Goal: Information Seeking & Learning: Learn about a topic

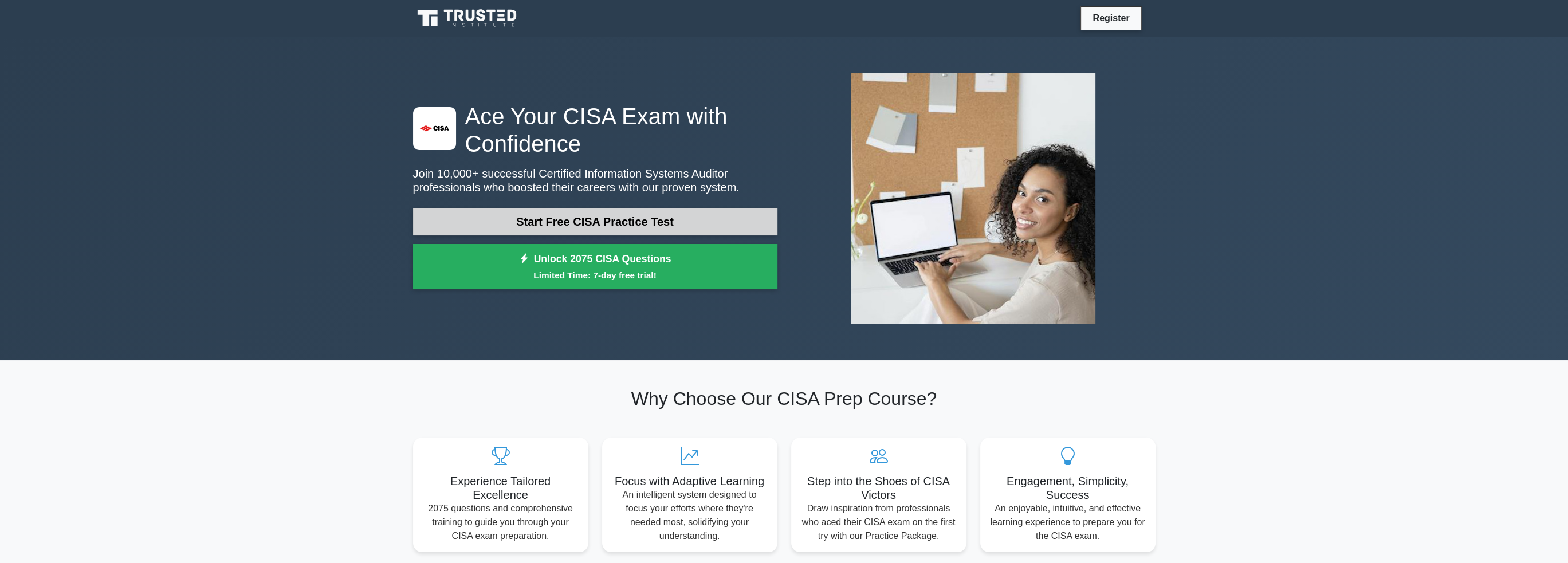
click at [620, 223] on link "Start Free CISA Practice Test" at bounding box center [595, 222] width 364 height 27
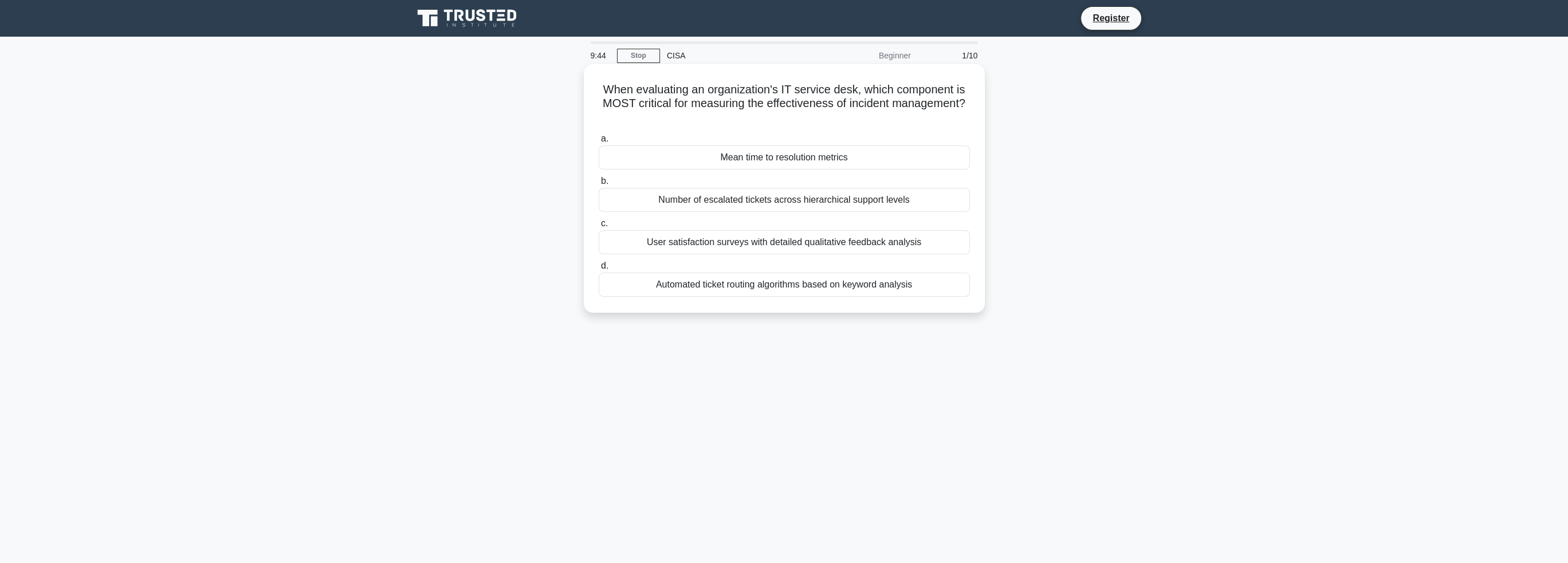
click at [839, 153] on div "Mean time to resolution metrics" at bounding box center [784, 158] width 371 height 24
click at [598, 143] on input "a. Mean time to resolution metrics" at bounding box center [598, 139] width 0 height 8
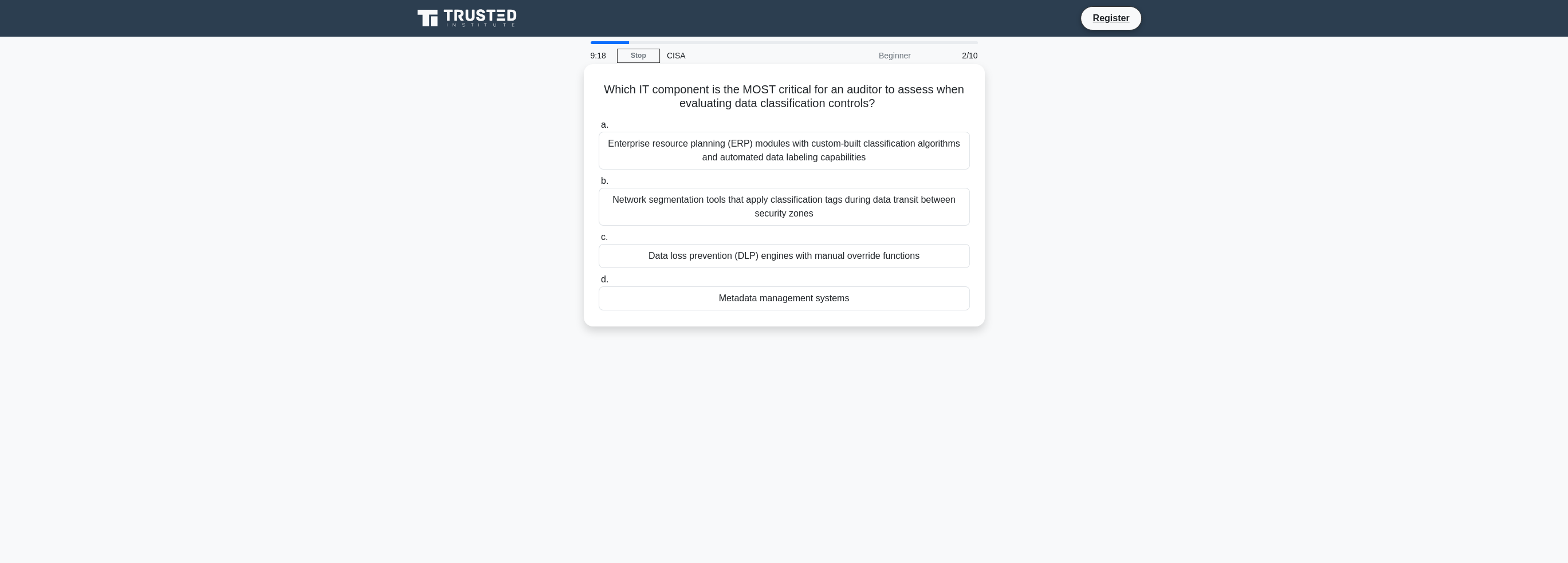
click at [825, 207] on div "Network segmentation tools that apply classification tags during data transit b…" at bounding box center [784, 207] width 371 height 38
click at [598, 185] on input "b. Network segmentation tools that apply classification tags during data transi…" at bounding box center [598, 181] width 0 height 8
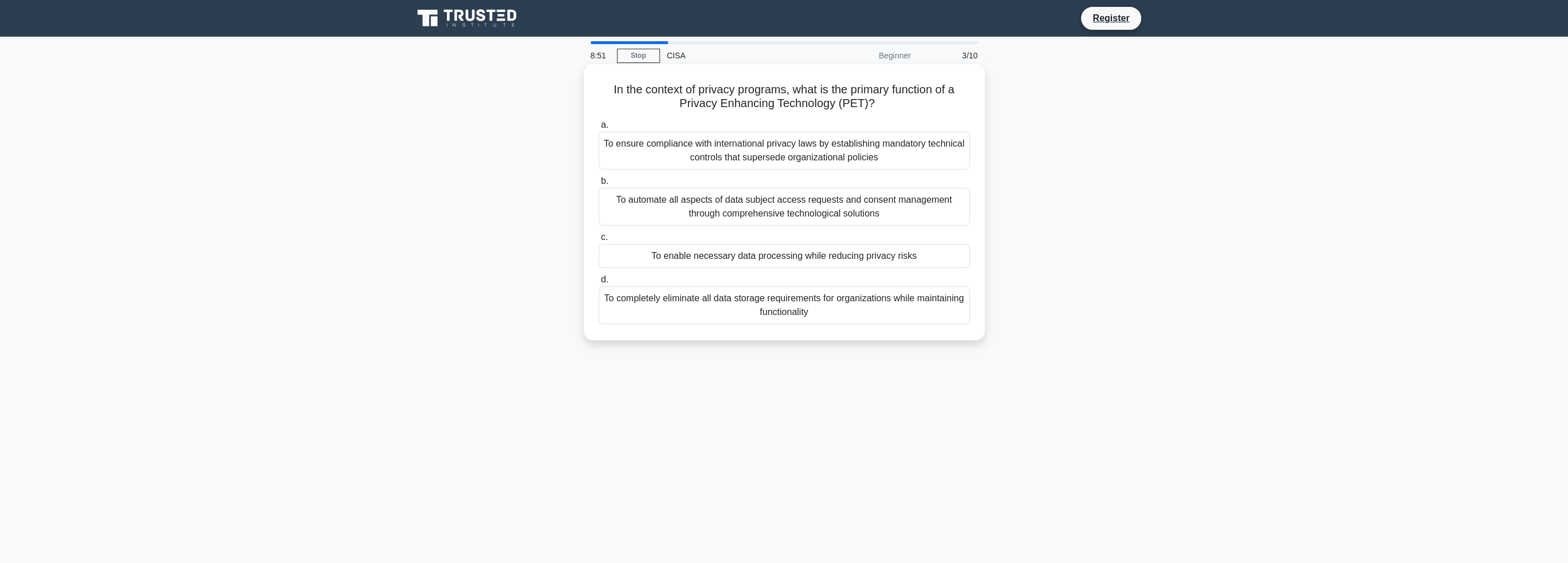
click at [779, 151] on div "To ensure compliance with international privacy laws by establishing mandatory …" at bounding box center [784, 151] width 371 height 38
click at [598, 129] on input "a. To ensure compliance with international privacy laws by establishing mandato…" at bounding box center [598, 125] width 0 height 8
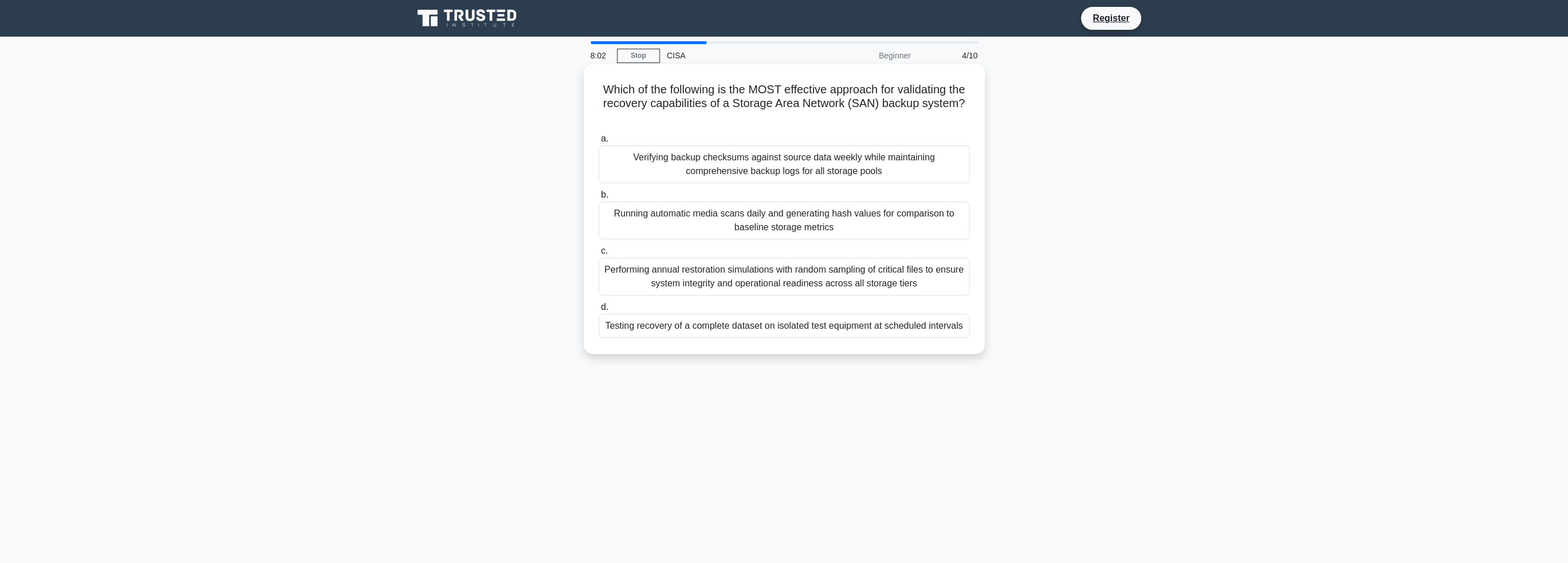
click at [779, 328] on div "Testing recovery of a complete dataset on isolated test equipment at scheduled …" at bounding box center [784, 326] width 371 height 24
click at [598, 311] on input "d. Testing recovery of a complete dataset on isolated test equipment at schedul…" at bounding box center [598, 307] width 0 height 8
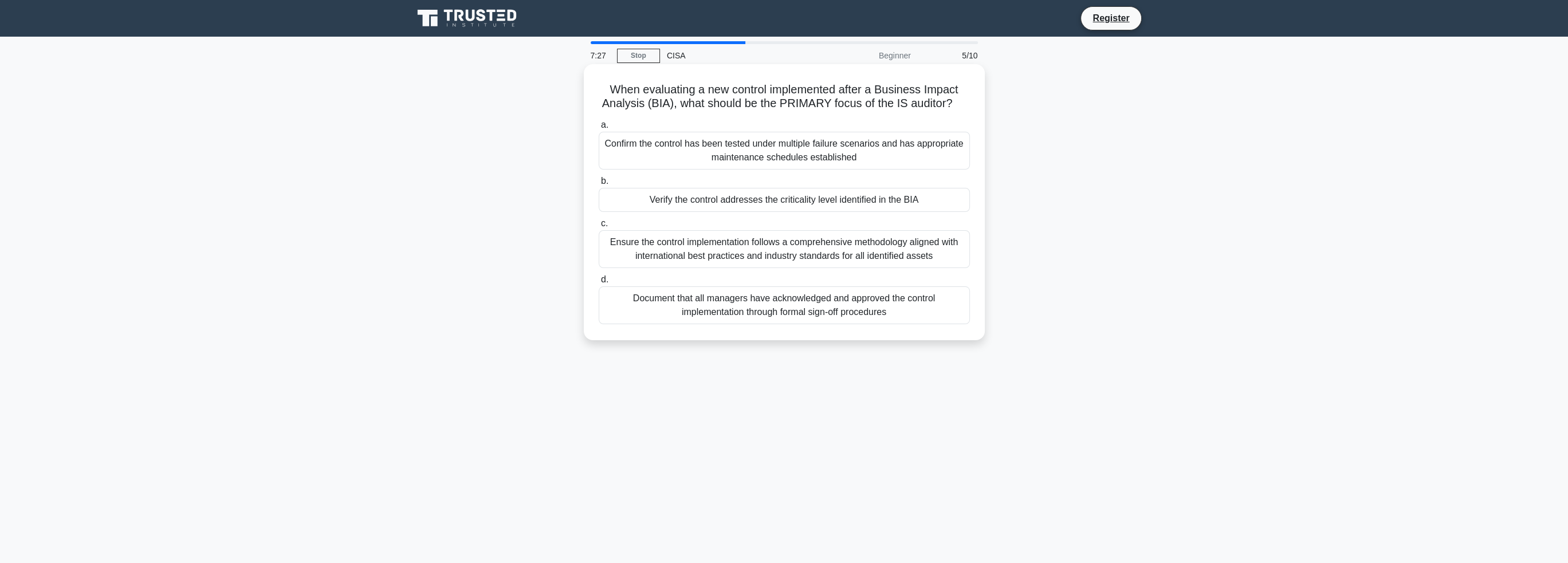
click at [878, 204] on div "Verify the control addresses the criticality level identified in the BIA" at bounding box center [784, 200] width 371 height 24
click at [598, 185] on input "b. Verify the control addresses the criticality level identified in the BIA" at bounding box center [598, 181] width 0 height 8
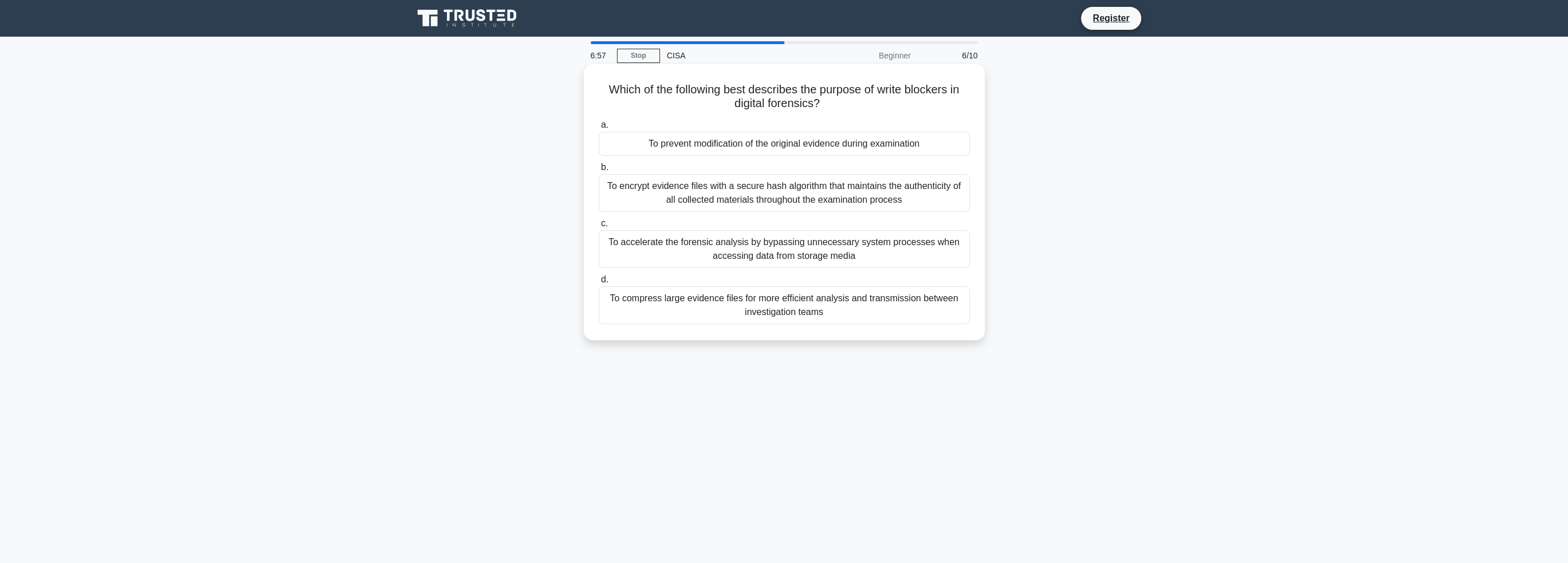
click at [840, 205] on div "To encrypt evidence files with a secure hash algorithm that maintains the authe…" at bounding box center [784, 193] width 371 height 38
click at [598, 171] on input "b. To encrypt evidence files with a secure hash algorithm that maintains the au…" at bounding box center [598, 168] width 0 height 8
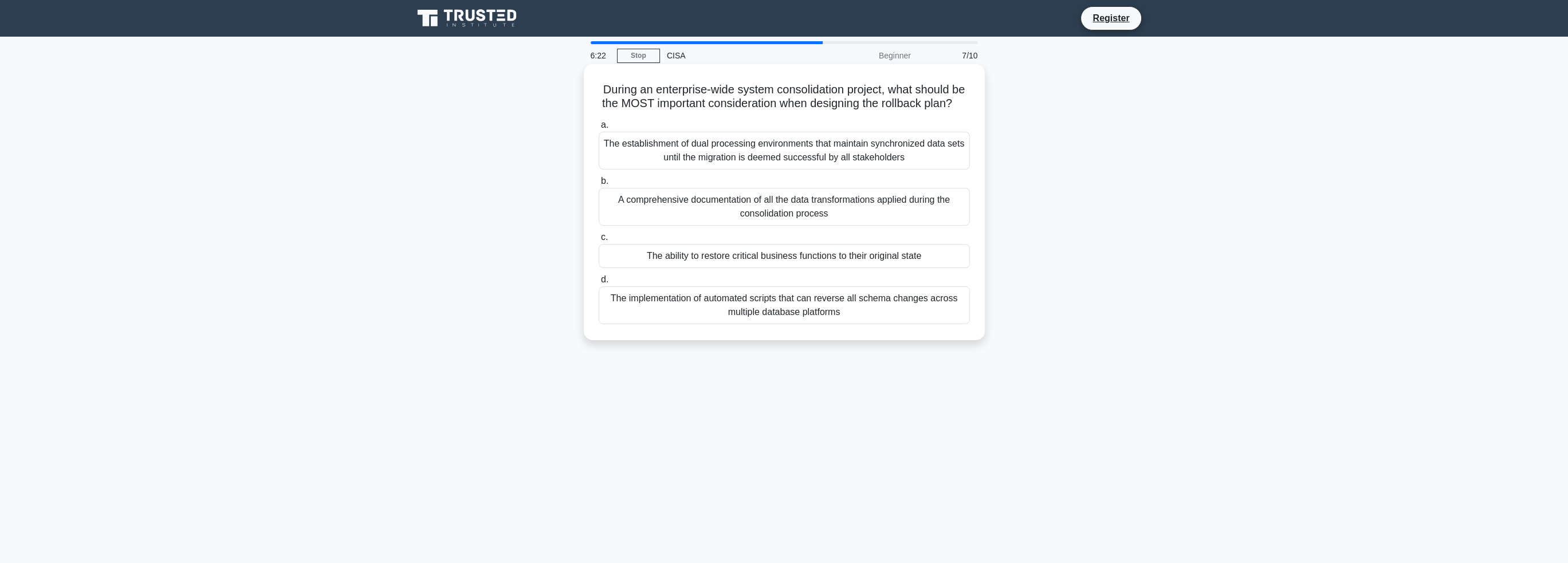
click at [880, 268] on div "The ability to restore critical business functions to their original state" at bounding box center [784, 256] width 371 height 24
click at [598, 242] on input "c. The ability to restore critical business functions to their original state" at bounding box center [598, 238] width 0 height 8
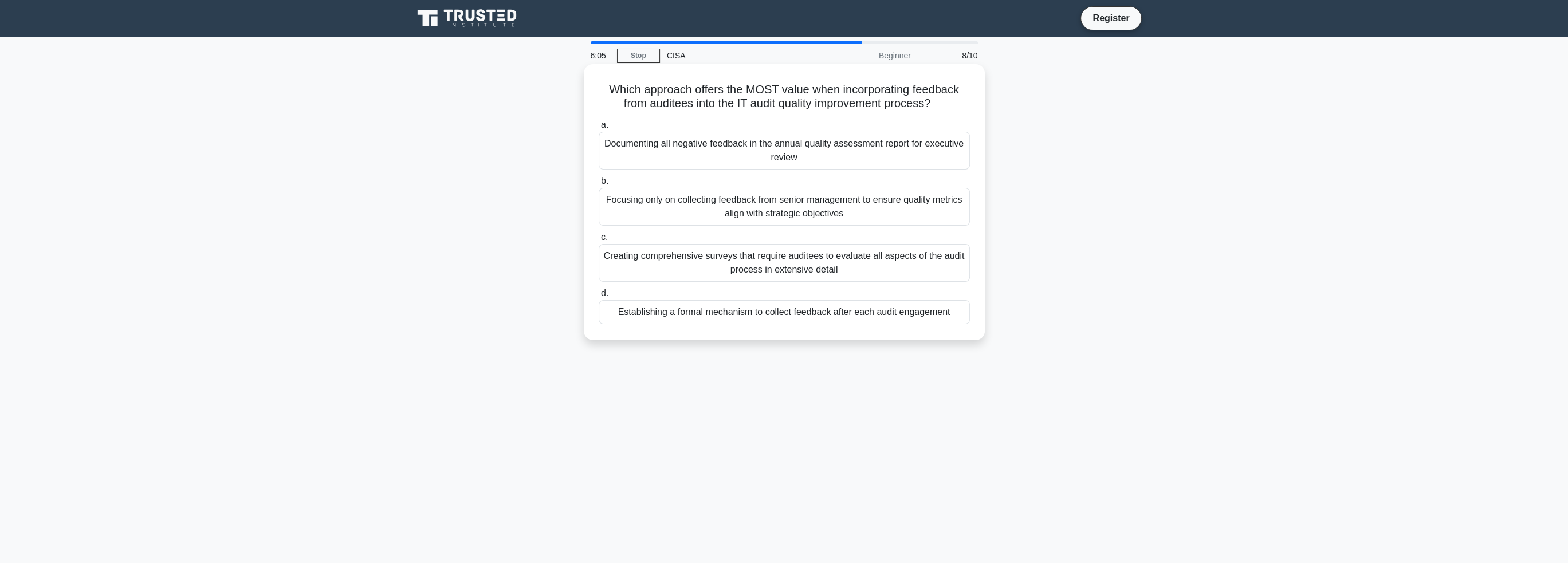
click at [845, 257] on div "Creating comprehensive surveys that require auditees to evaluate all aspects of…" at bounding box center [784, 263] width 371 height 38
click at [598, 242] on input "c. Creating comprehensive surveys that require auditees to evaluate all aspects…" at bounding box center [598, 238] width 0 height 8
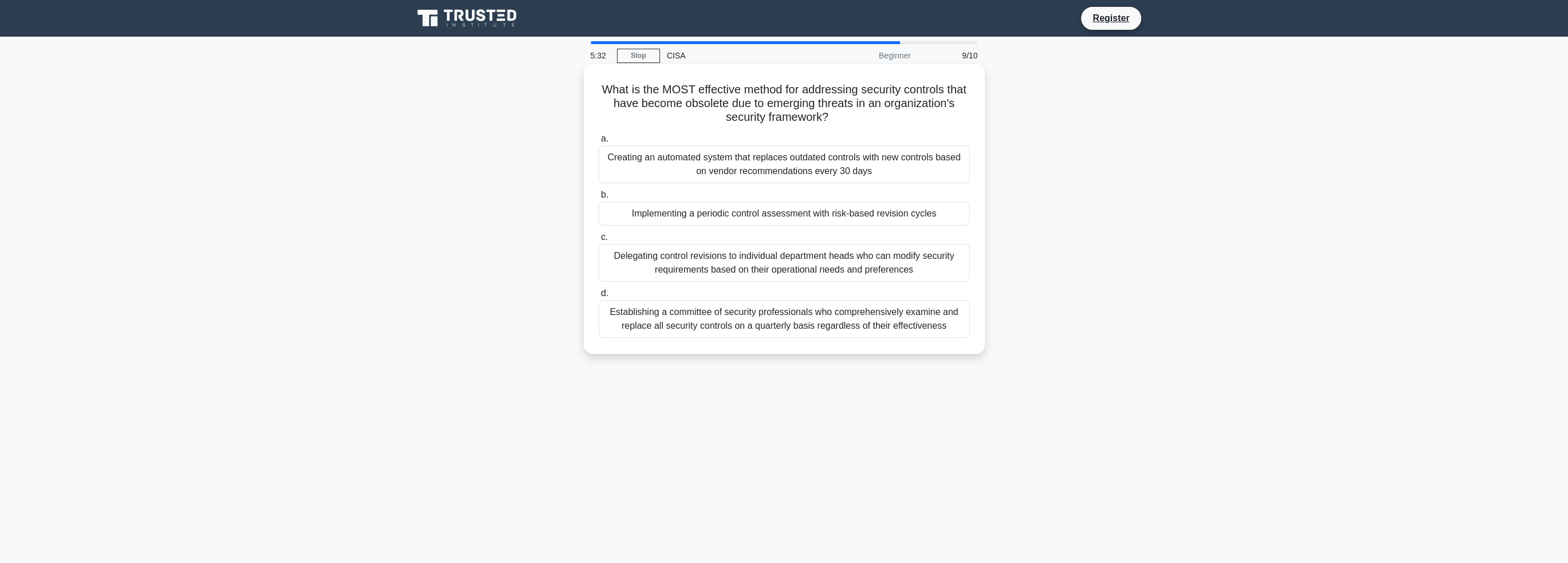
click at [866, 216] on div "Implementing a periodic control assessment with risk-based revision cycles" at bounding box center [784, 214] width 371 height 24
click at [598, 198] on input "b. Implementing a periodic control assessment with risk-based revision cycles" at bounding box center [598, 195] width 0 height 8
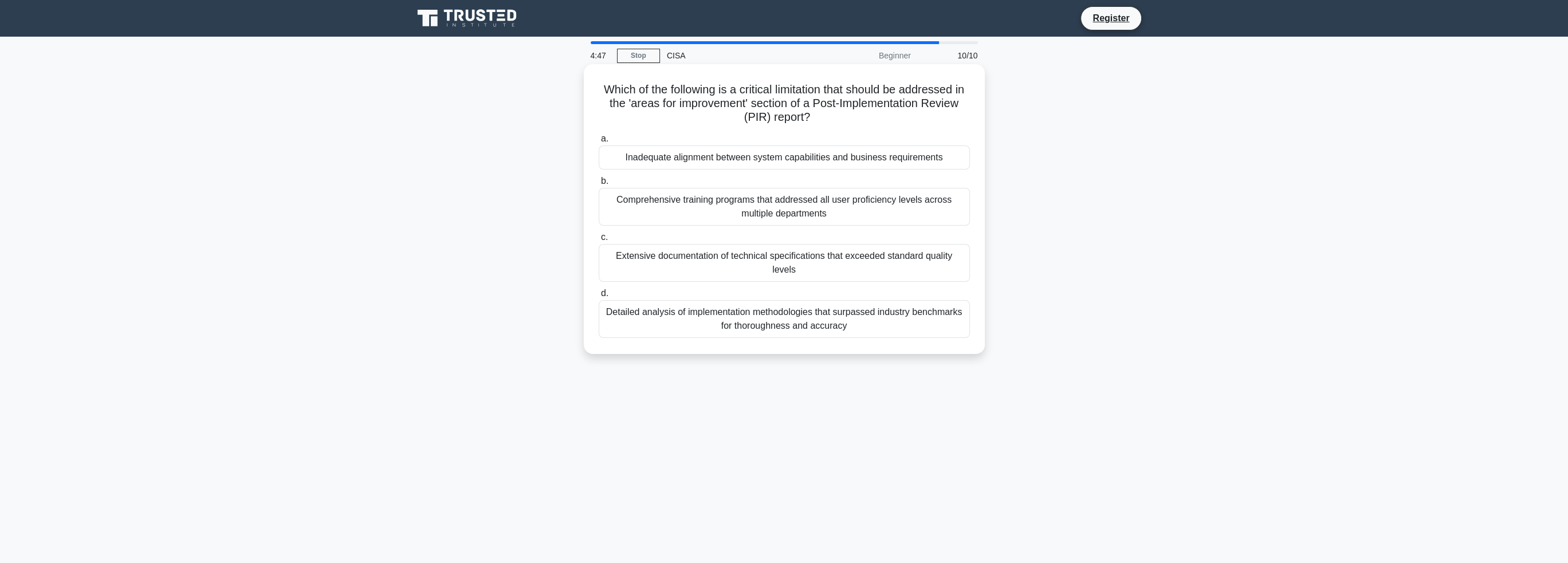
click at [937, 160] on div "Inadequate alignment between system capabilities and business requirements" at bounding box center [784, 158] width 371 height 24
click at [598, 143] on input "a. Inadequate alignment between system capabilities and business requirements" at bounding box center [598, 139] width 0 height 8
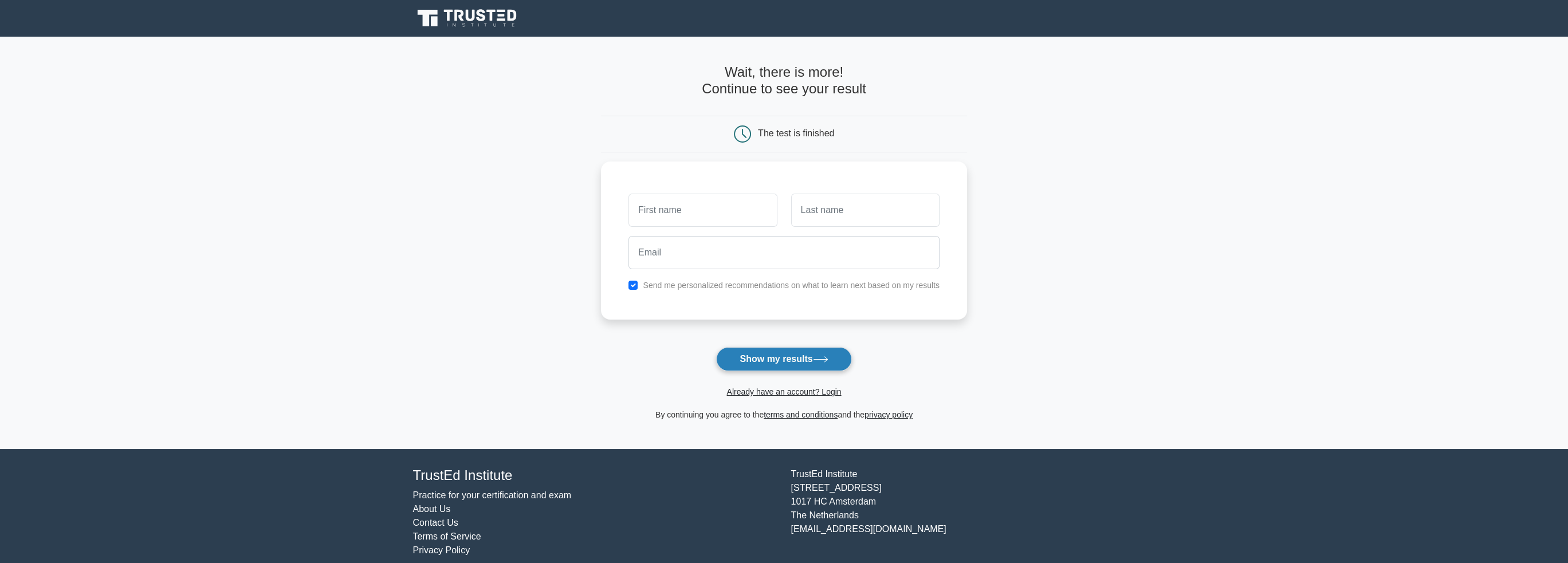
click at [799, 351] on button "Show my results" at bounding box center [783, 359] width 135 height 24
click at [739, 210] on input "text" at bounding box center [703, 208] width 149 height 33
type input "[PERSON_NAME]"
click at [832, 213] on input "text" at bounding box center [865, 208] width 149 height 33
type input "Keane"
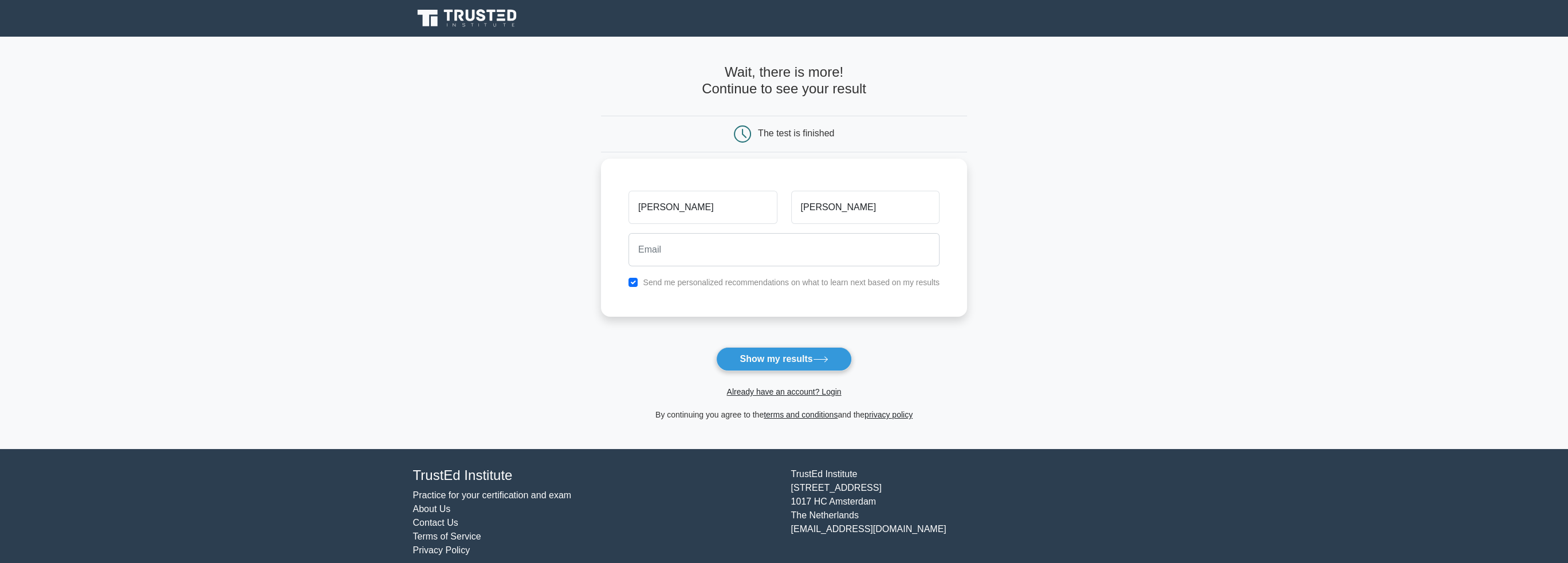
click at [697, 285] on label "Send me personalized recommendations on what to learn next based on my results" at bounding box center [791, 282] width 297 height 9
click at [636, 286] on input "checkbox" at bounding box center [633, 282] width 9 height 9
checkbox input "false"
click at [663, 258] on input "email" at bounding box center [784, 250] width 311 height 33
type input "keane1522@gmail.com"
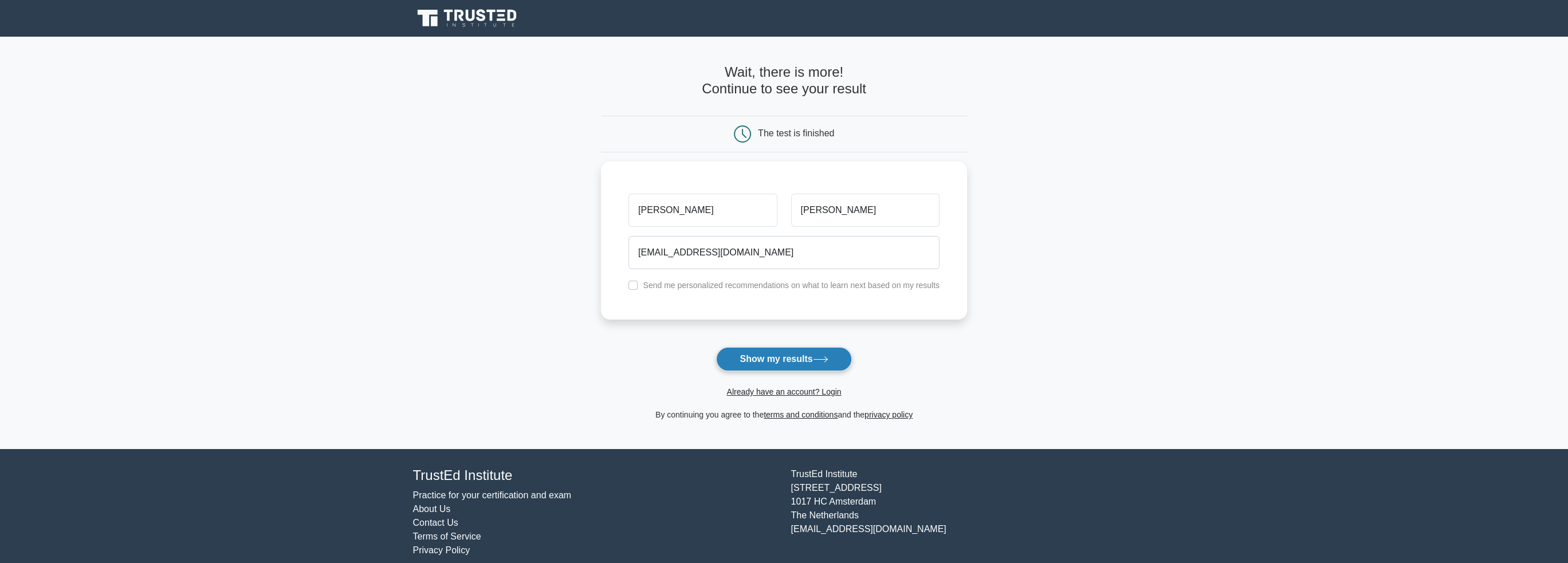
click at [779, 356] on button "Show my results" at bounding box center [783, 359] width 135 height 24
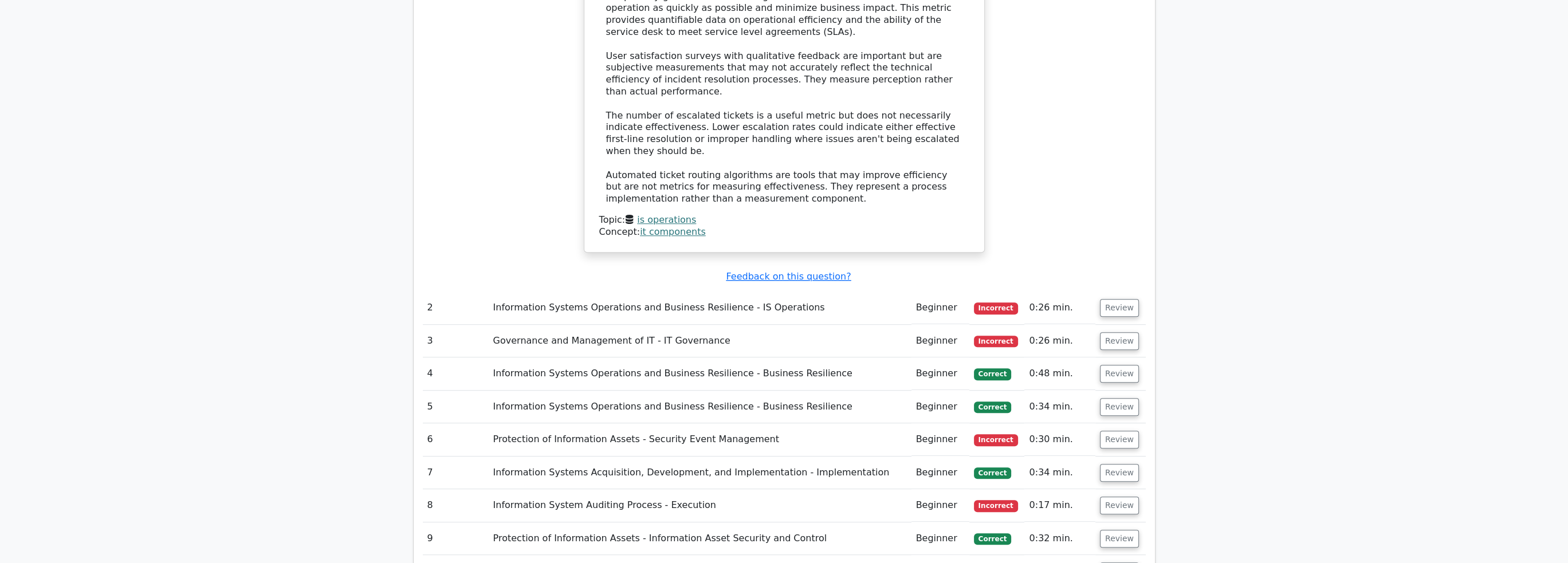
scroll to position [1375, 0]
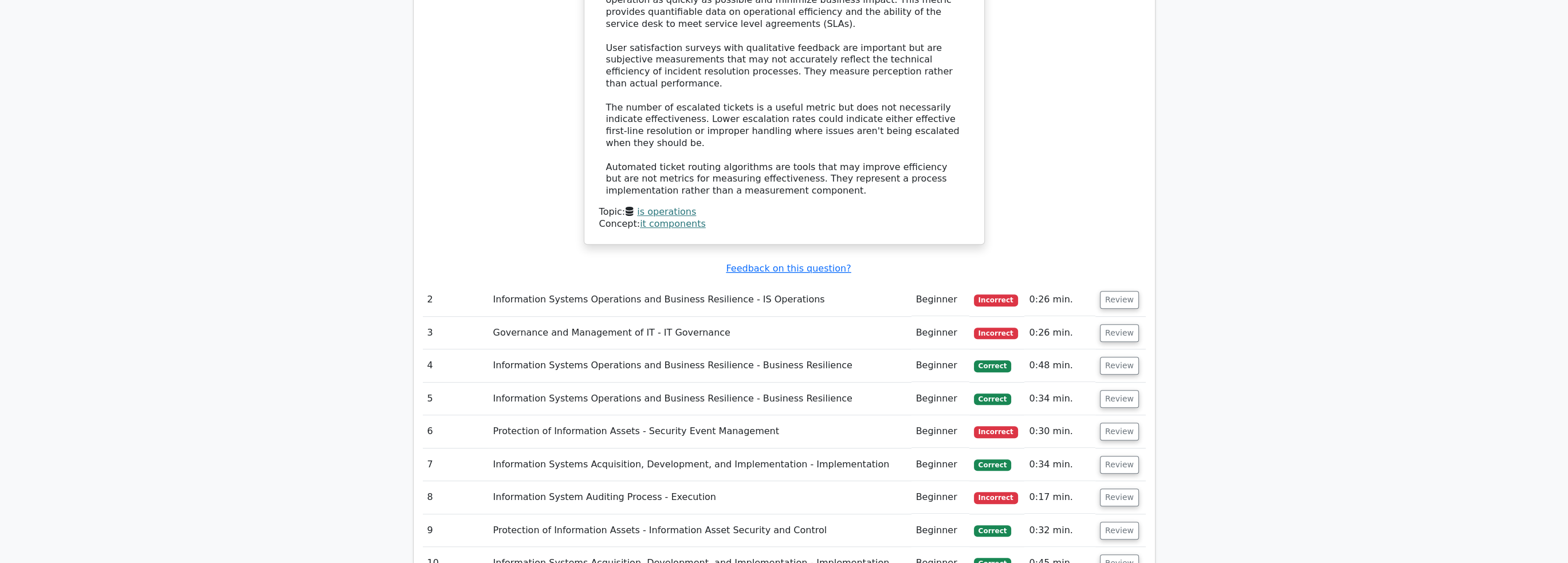
click at [820, 284] on td "Information Systems Operations and Business Resilience - IS Operations" at bounding box center [700, 300] width 423 height 32
click at [1110, 291] on button "Review" at bounding box center [1120, 300] width 39 height 18
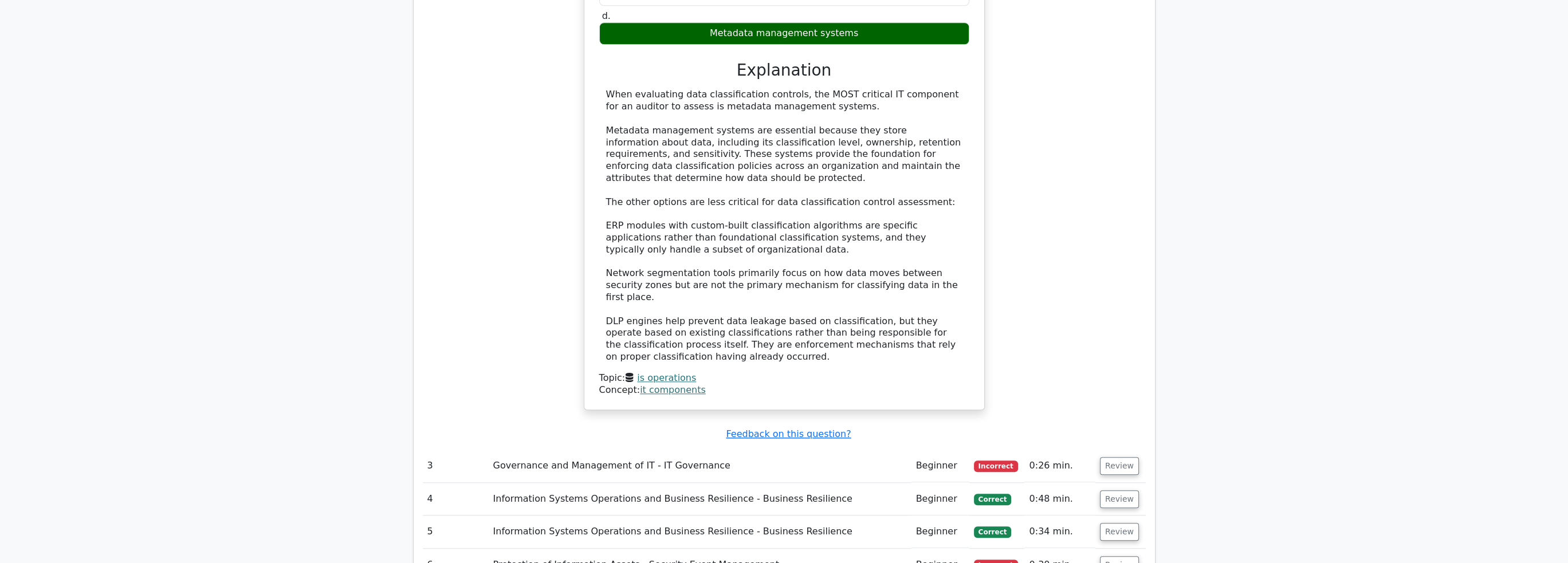
scroll to position [1948, 0]
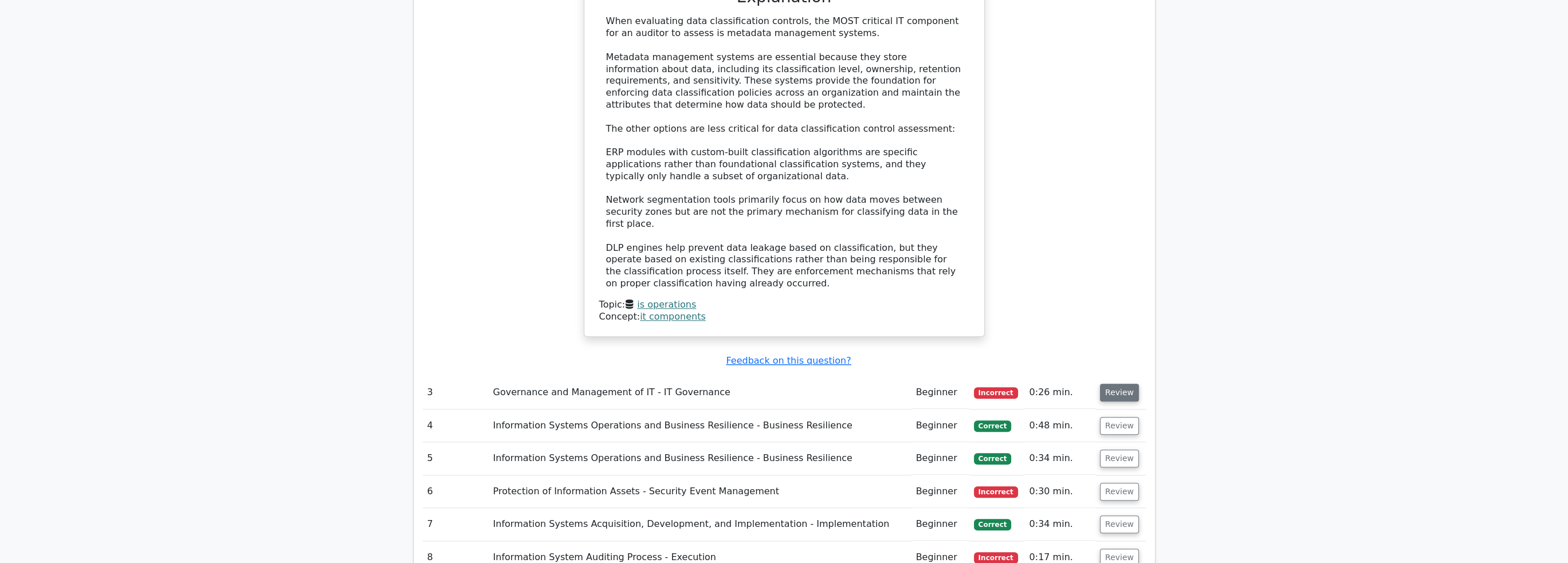
click at [1114, 384] on button "Review" at bounding box center [1120, 393] width 39 height 18
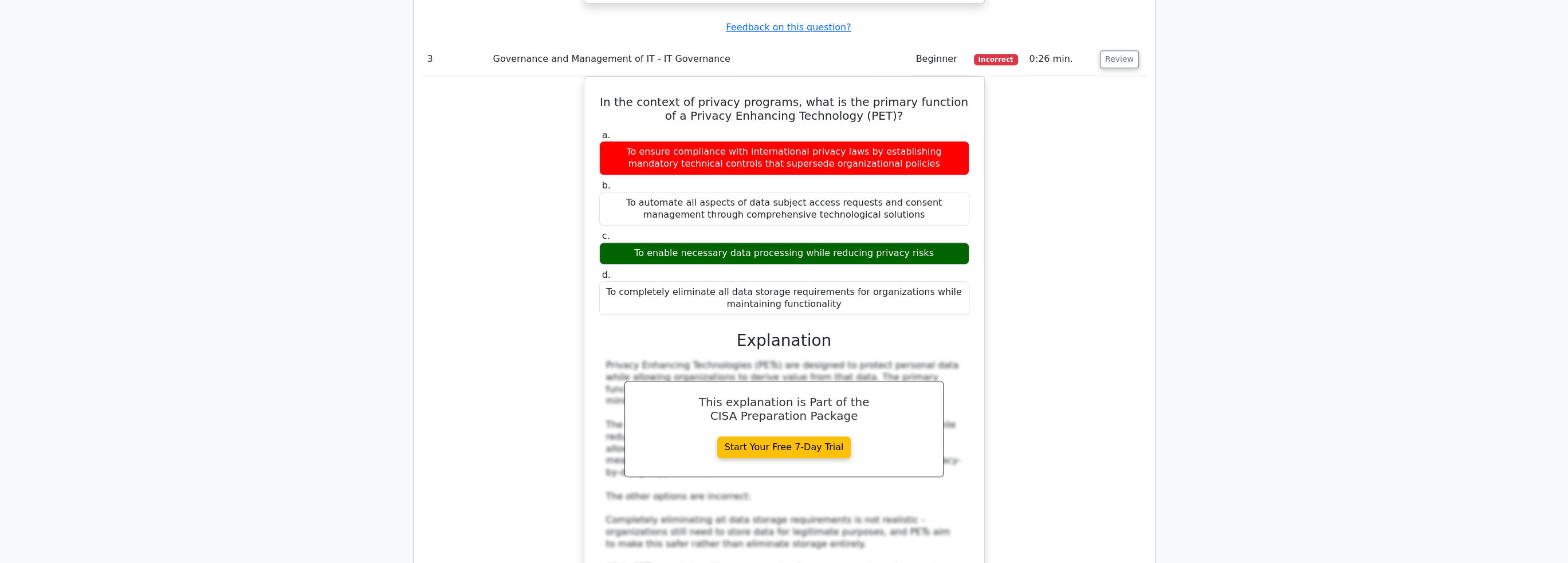
scroll to position [2578, 0]
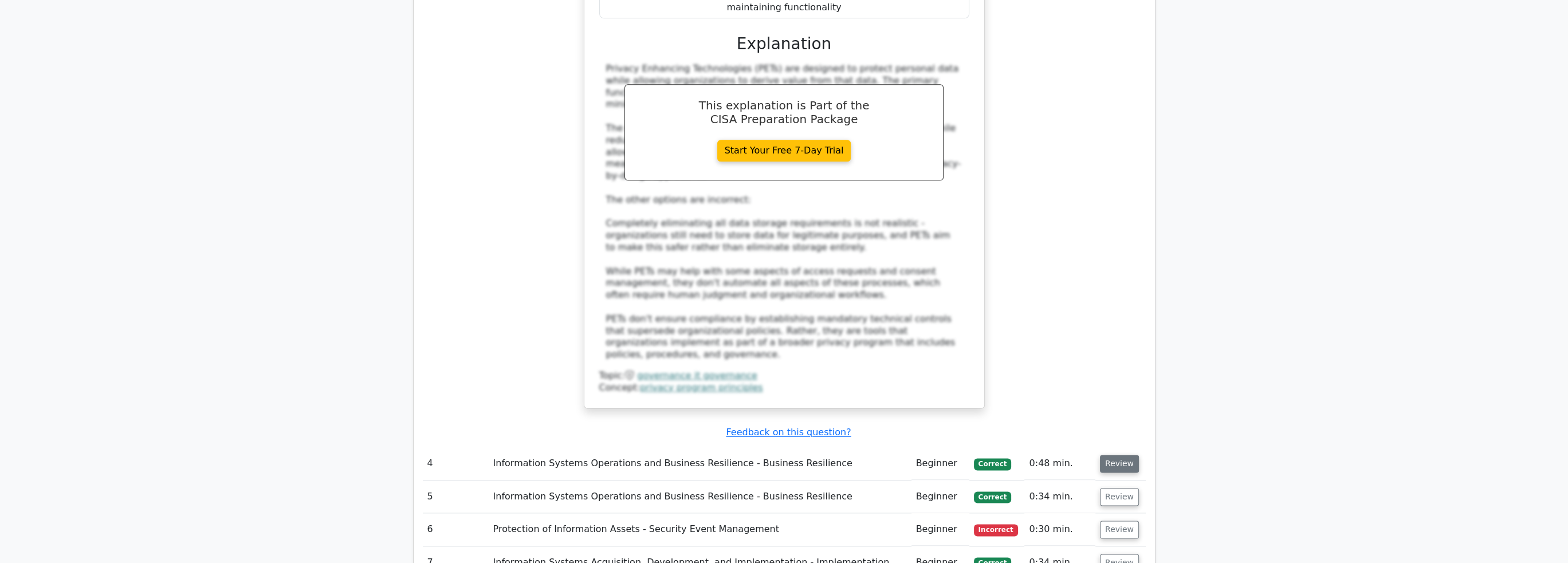
click at [1108, 455] on button "Review" at bounding box center [1120, 464] width 39 height 18
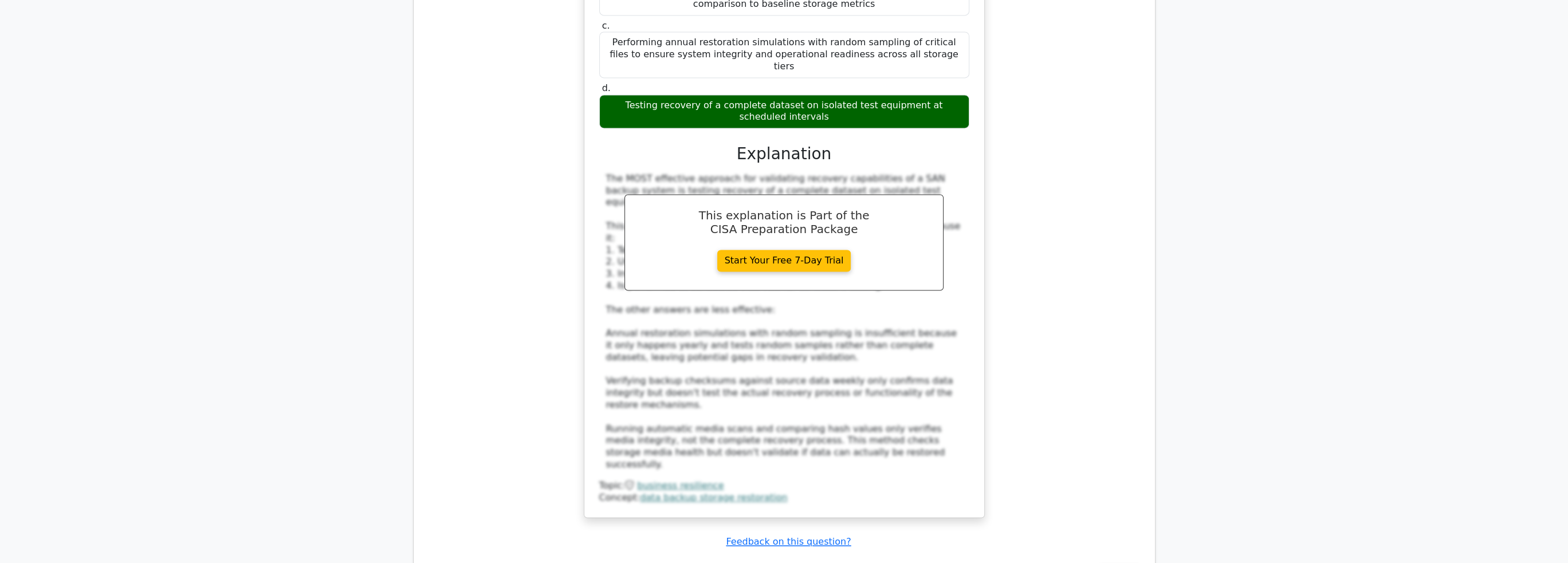
scroll to position [3266, 0]
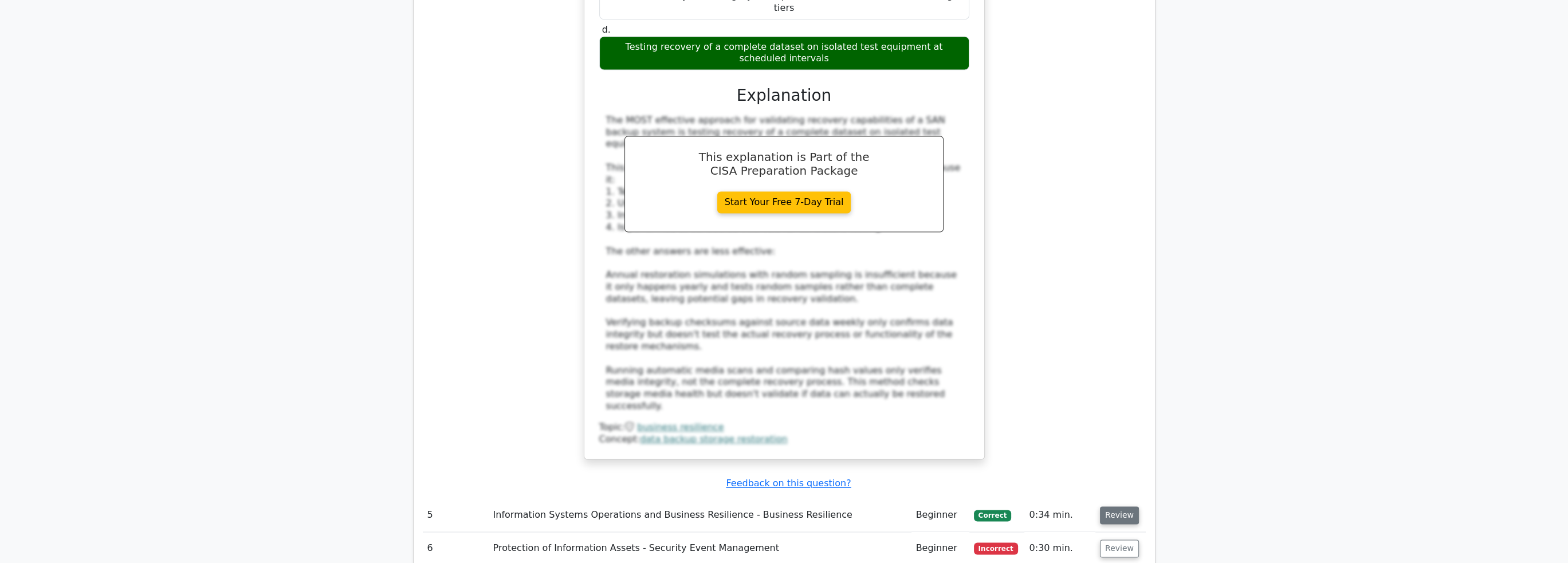
click at [1124, 506] on button "Review" at bounding box center [1120, 515] width 39 height 18
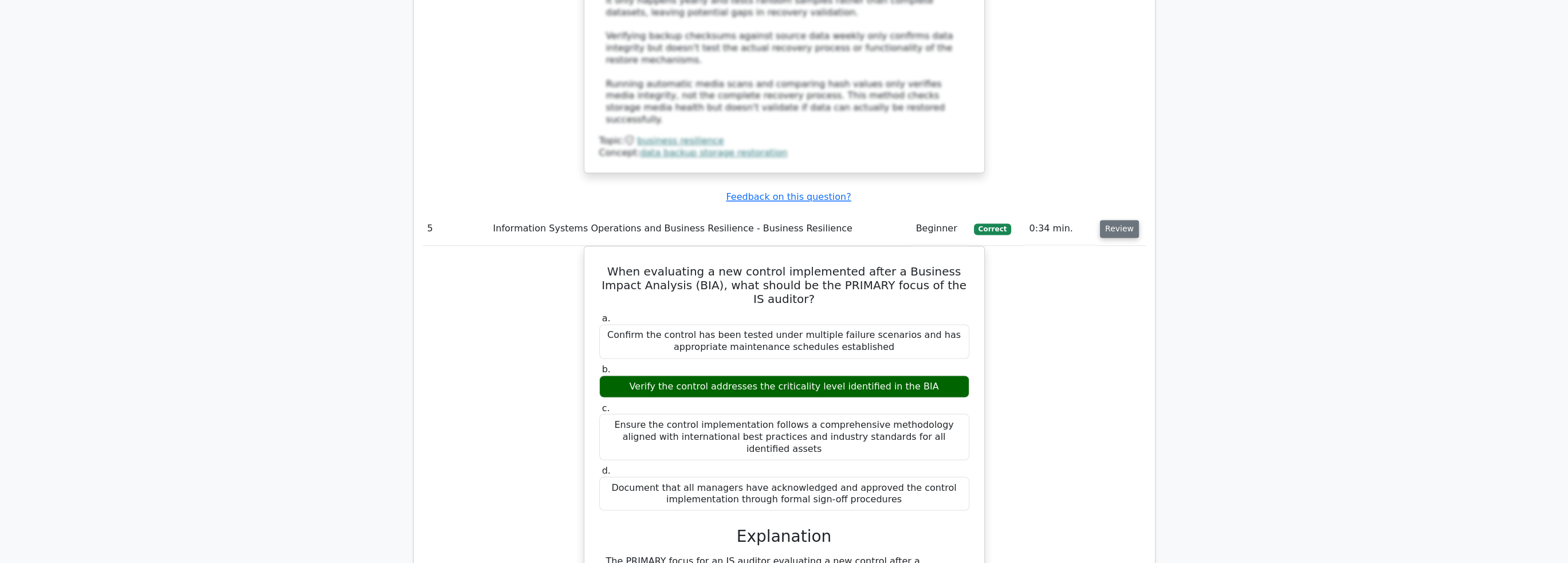
scroll to position [3954, 0]
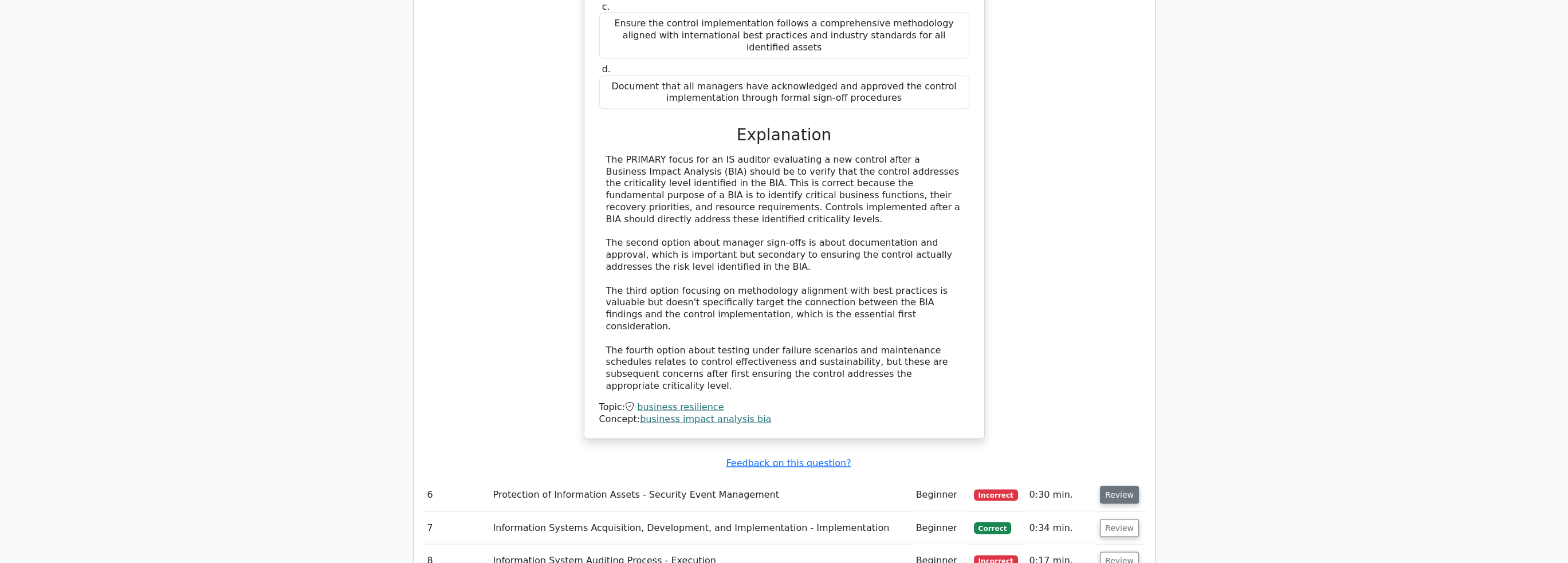
click at [1118, 487] on button "Review" at bounding box center [1120, 496] width 39 height 18
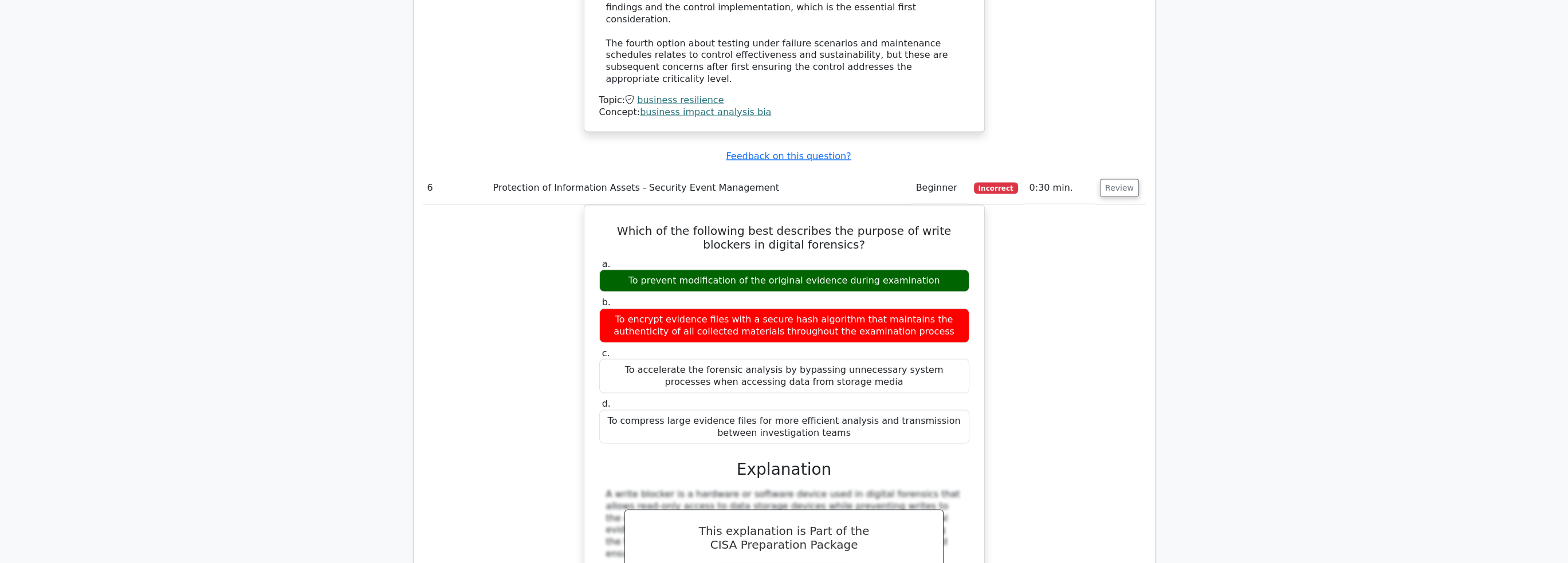
scroll to position [4469, 0]
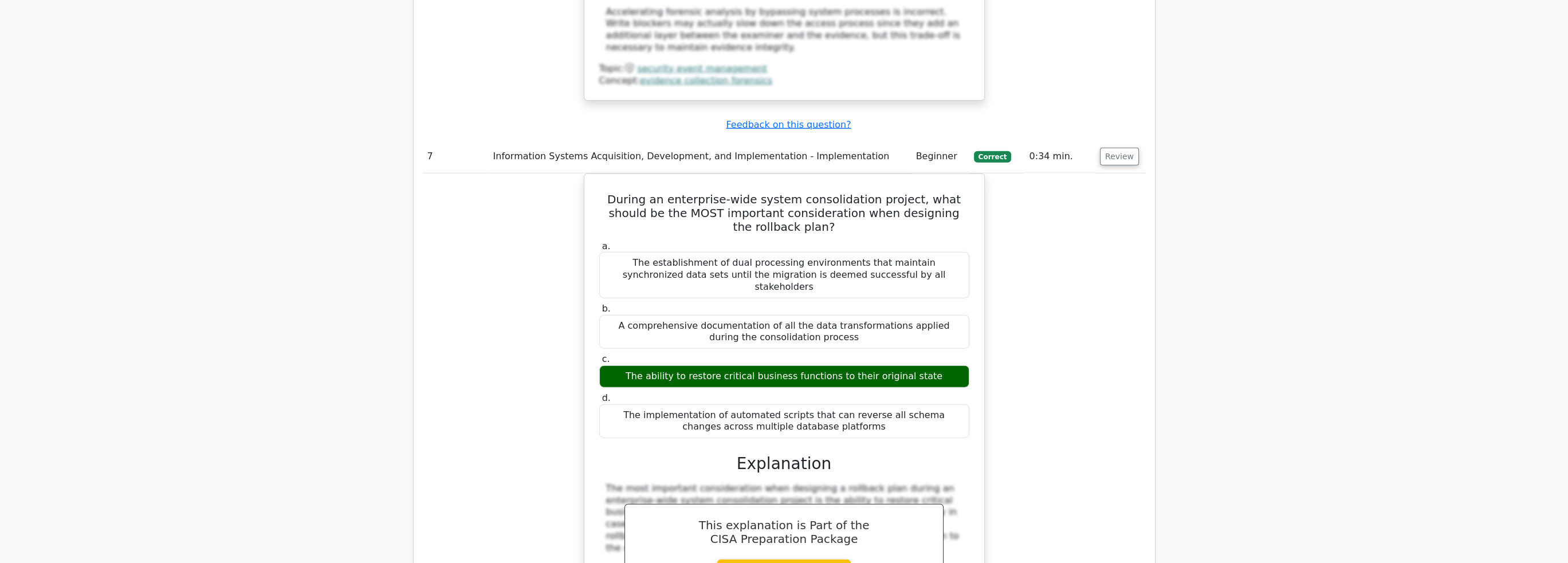
scroll to position [5214, 0]
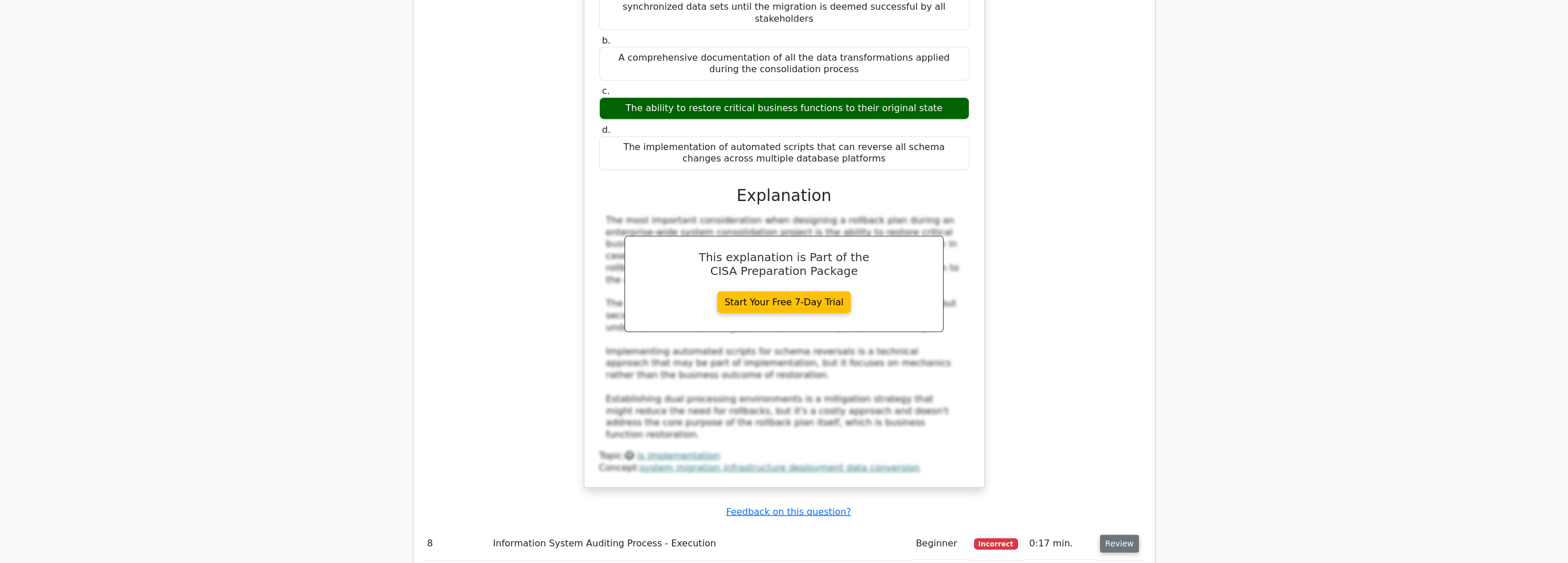
click at [1112, 535] on button "Review" at bounding box center [1120, 544] width 39 height 18
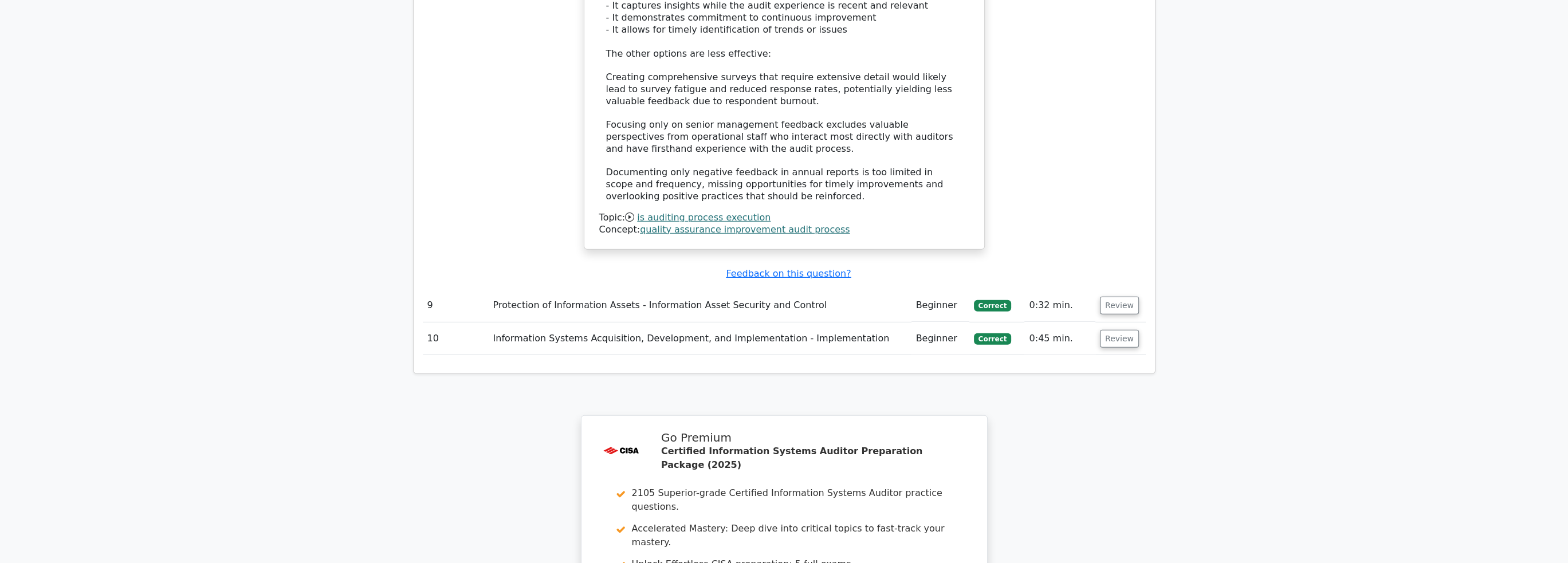
scroll to position [6188, 0]
